Goal: Find specific page/section: Locate a particular part of the current website

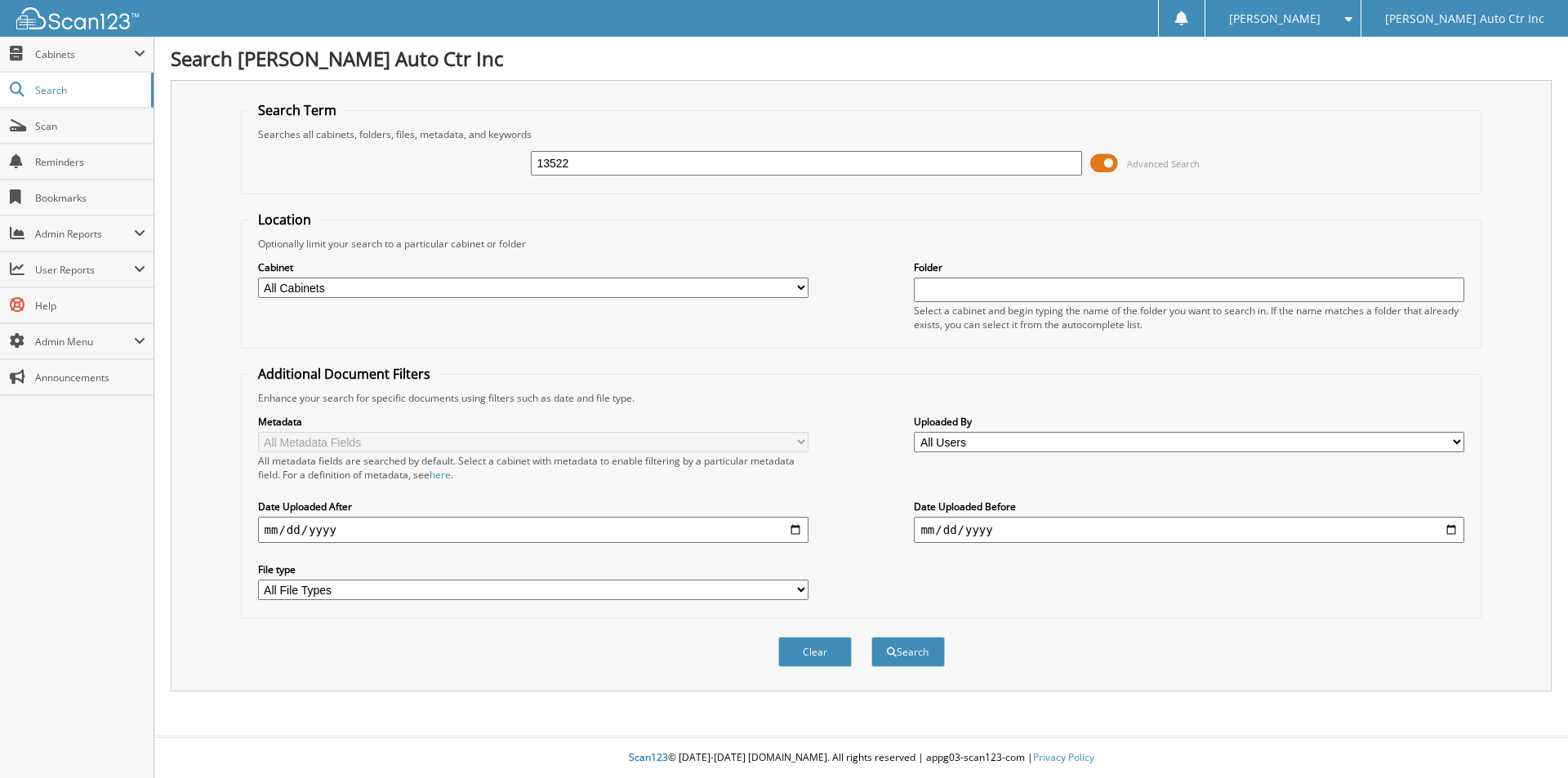
type input "13522"
click at [871, 637] on button "Search" at bounding box center [907, 652] width 73 height 30
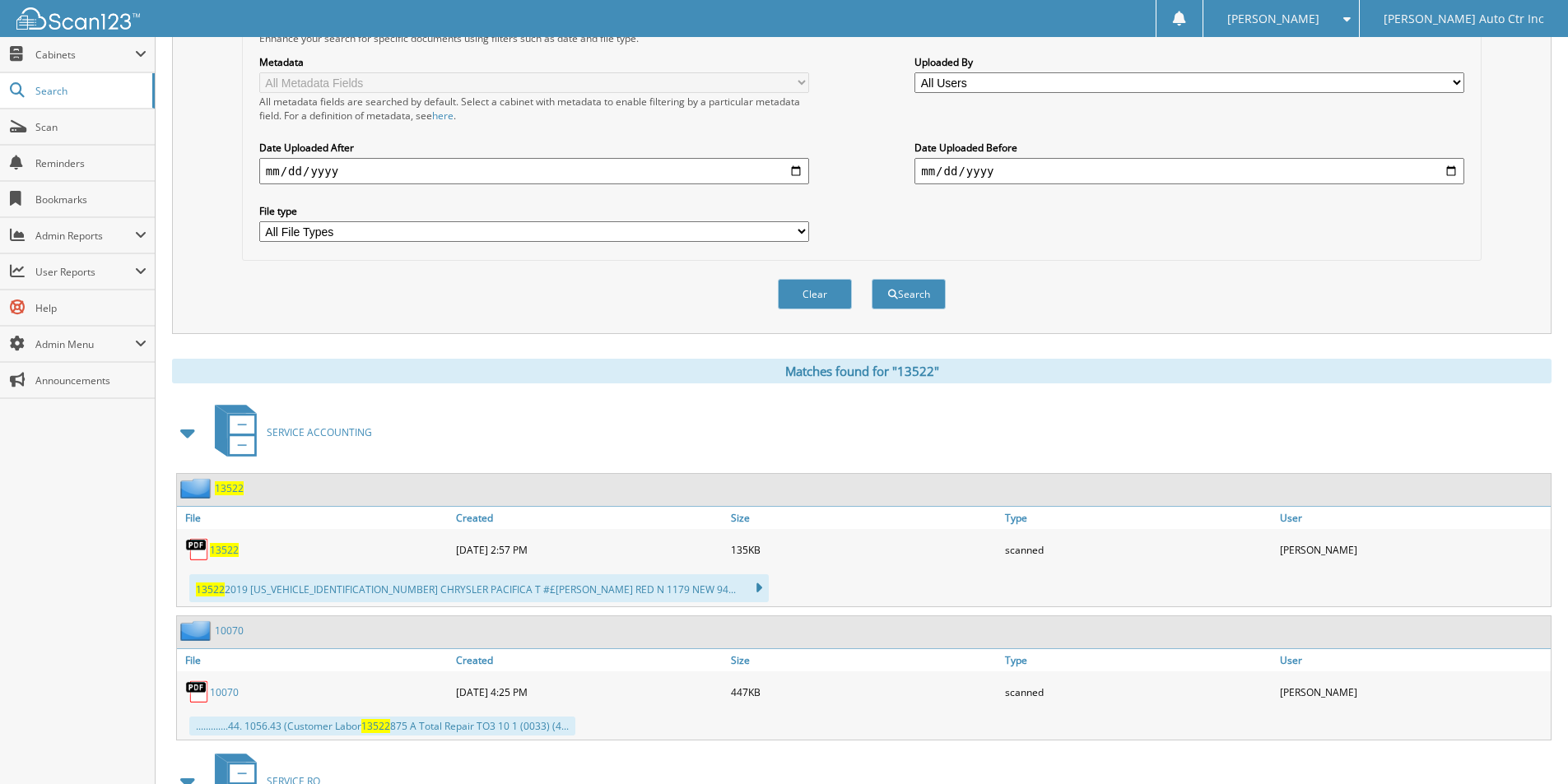
scroll to position [411, 0]
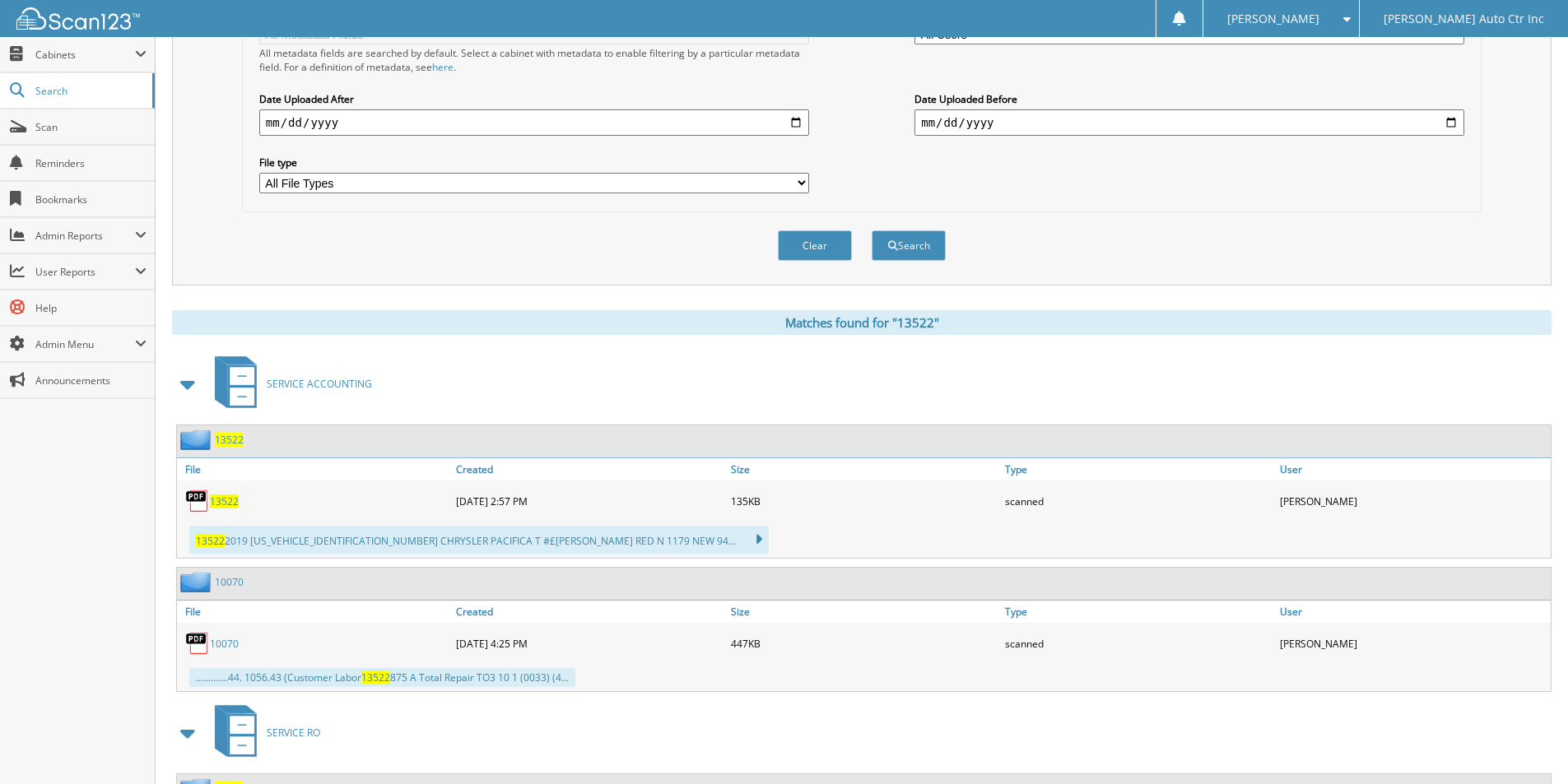
click at [230, 442] on span "13522" at bounding box center [229, 440] width 28 height 14
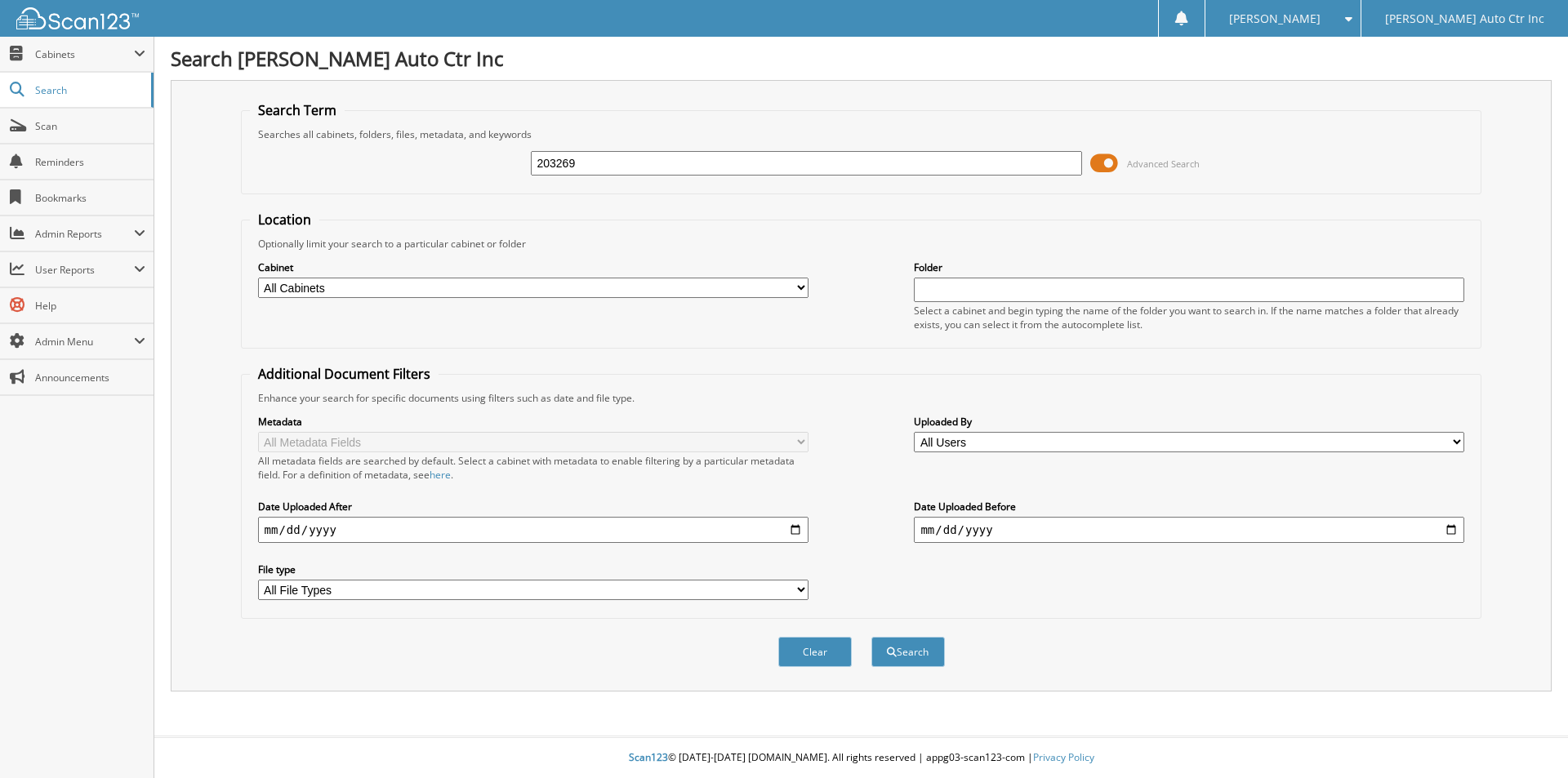
type input "203269"
click at [871, 637] on button "Search" at bounding box center [907, 652] width 73 height 30
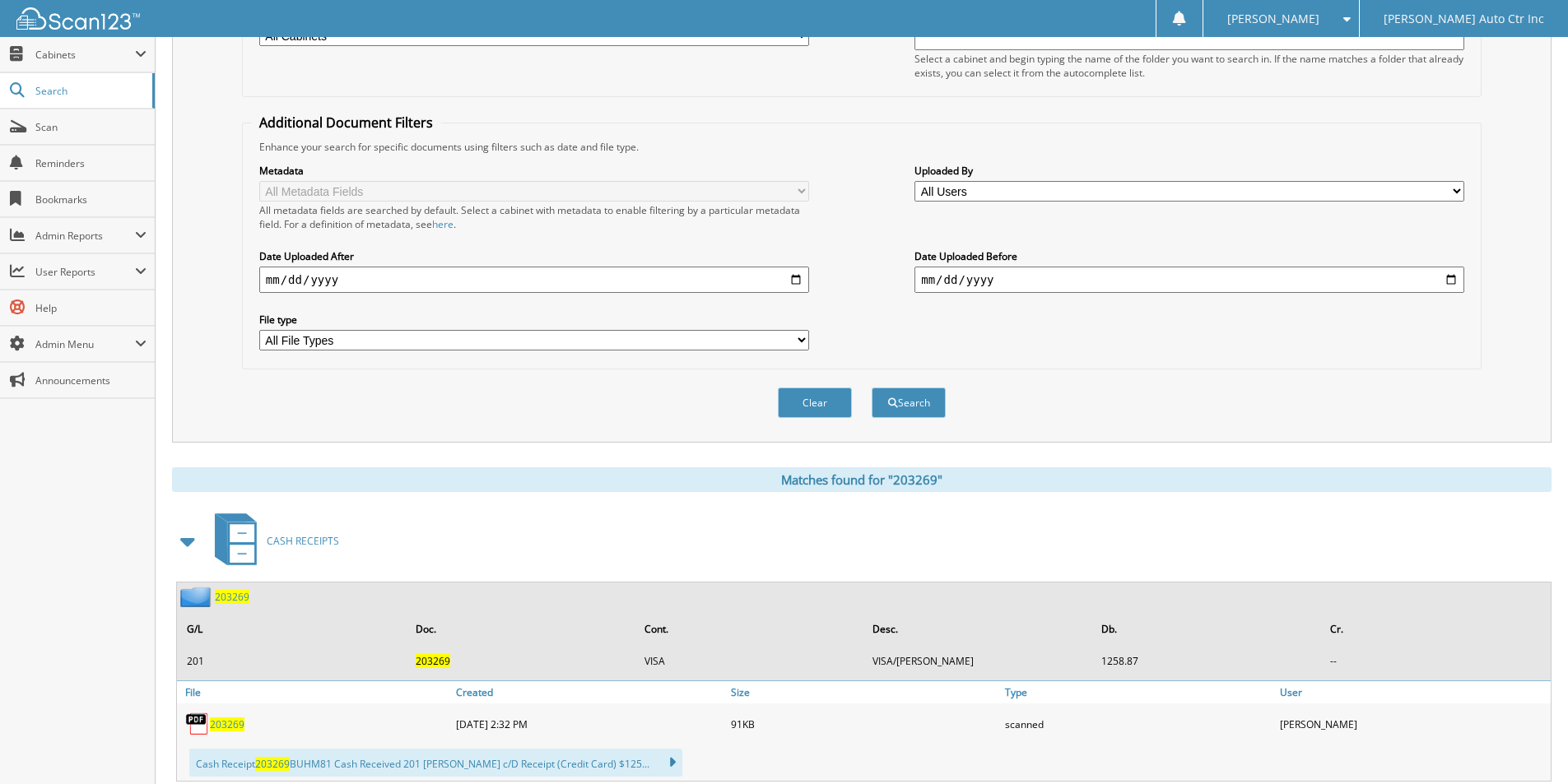
scroll to position [302, 0]
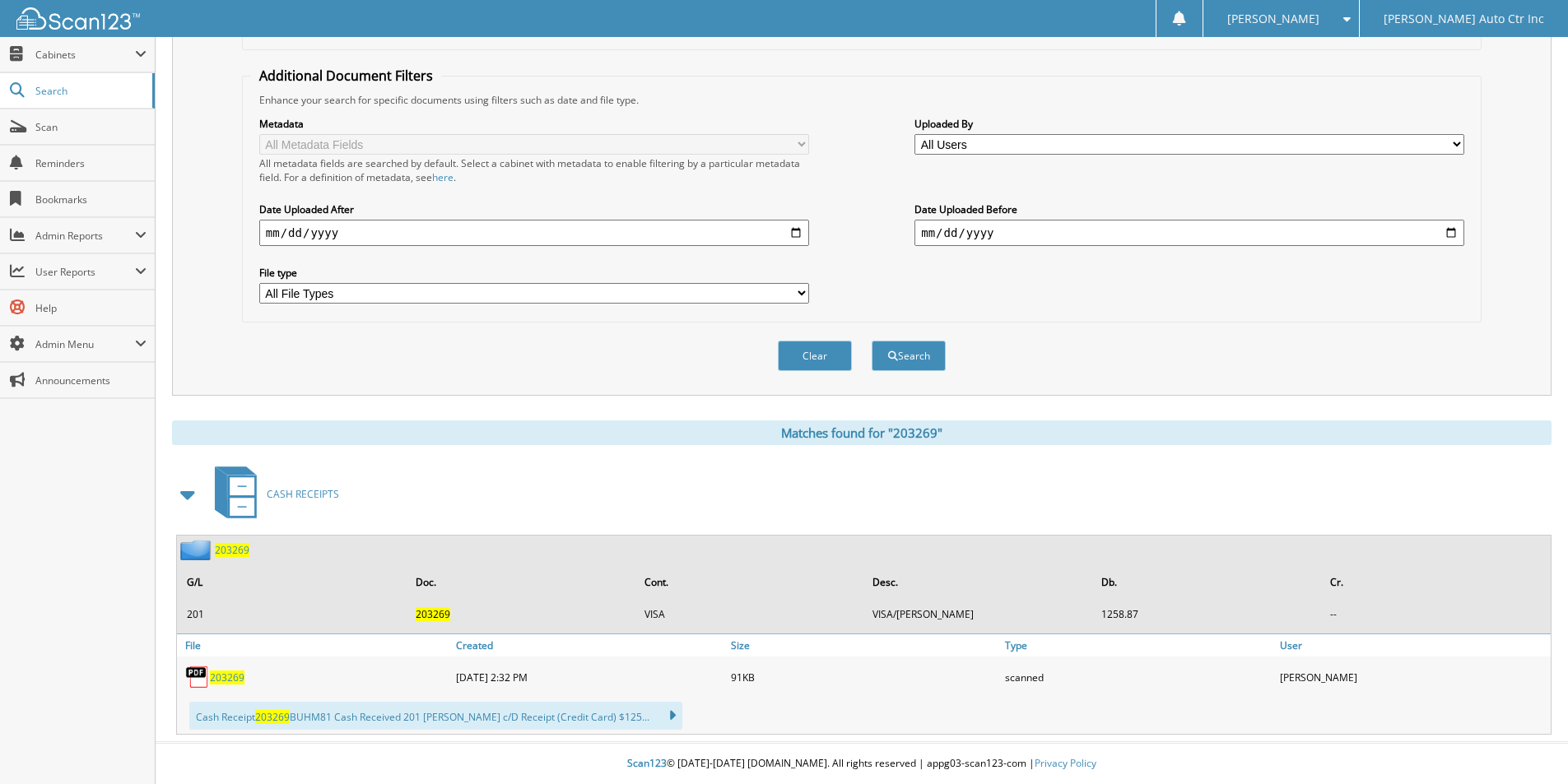
click at [234, 547] on span "203269" at bounding box center [232, 550] width 35 height 14
